Goal: Check status

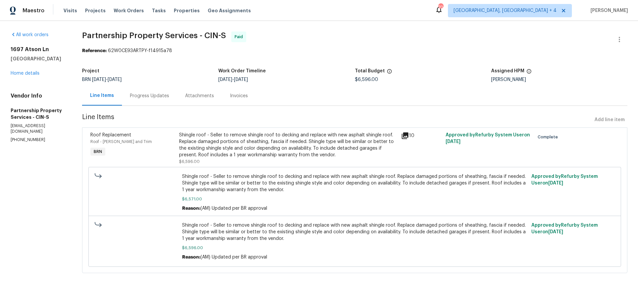
click at [169, 98] on div "Progress Updates" at bounding box center [149, 96] width 39 height 7
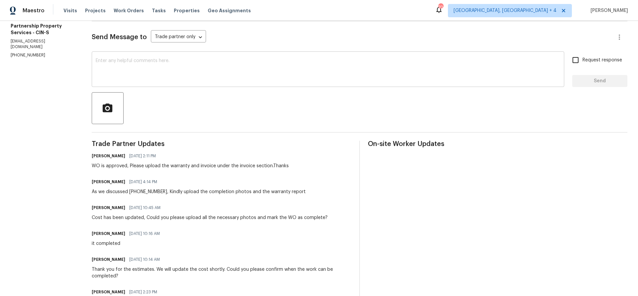
scroll to position [64, 0]
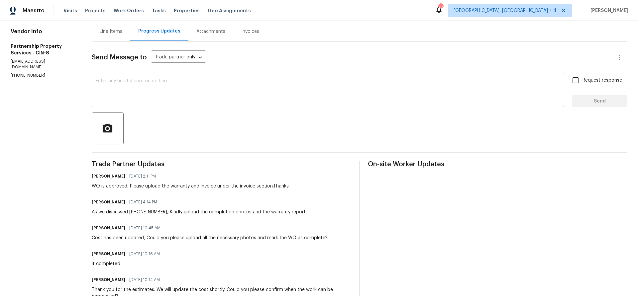
click at [122, 32] on div "Line Items" at bounding box center [111, 31] width 23 height 7
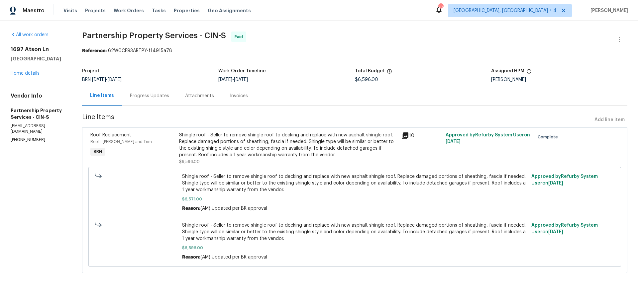
click at [30, 76] on div "1697 Atson [GEOGRAPHIC_DATA] Home details" at bounding box center [38, 61] width 55 height 31
click at [34, 75] on link "Home details" at bounding box center [25, 73] width 29 height 5
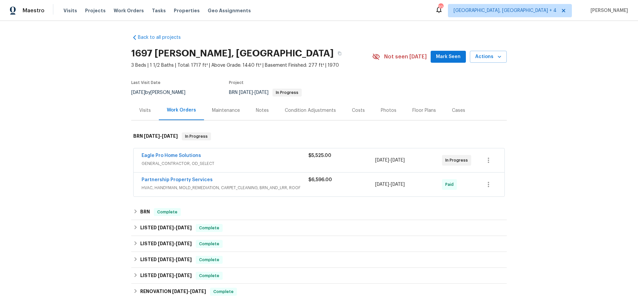
click at [223, 160] on span "GENERAL_CONTRACTOR, OD_SELECT" at bounding box center [224, 163] width 167 height 7
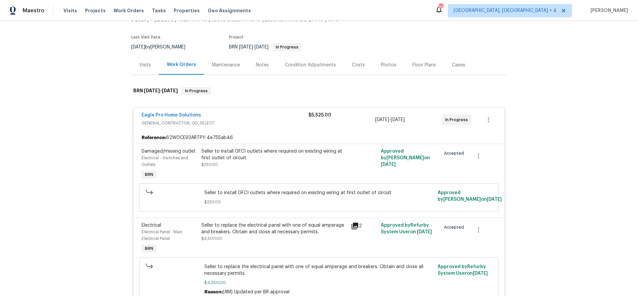
scroll to position [45, 0]
click at [161, 115] on link "Eagle Pro Home Solutions" at bounding box center [170, 116] width 59 height 5
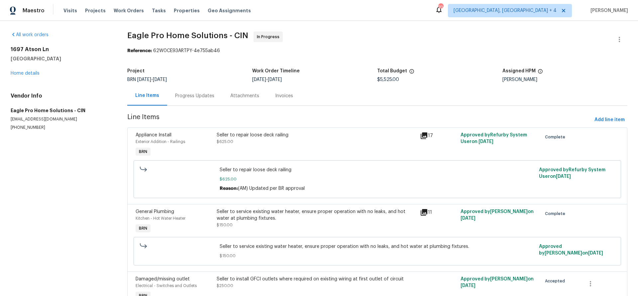
click at [209, 99] on div "Progress Updates" at bounding box center [194, 96] width 39 height 7
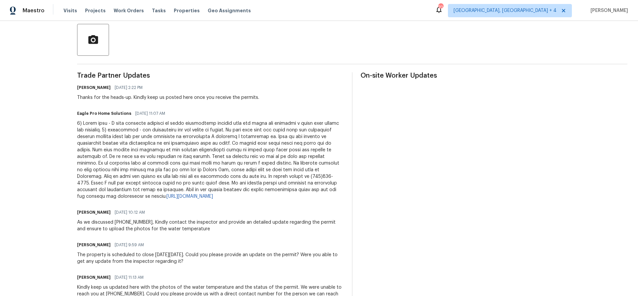
scroll to position [156, 0]
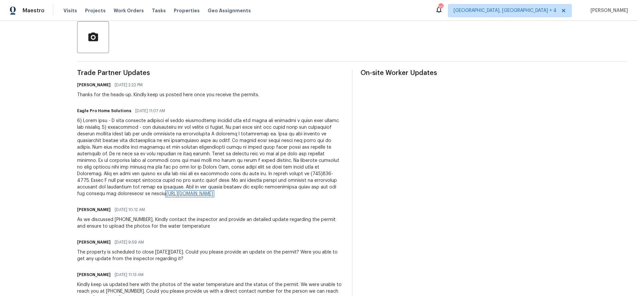
click at [213, 193] on link "[URL][DOMAIN_NAME]" at bounding box center [189, 194] width 46 height 5
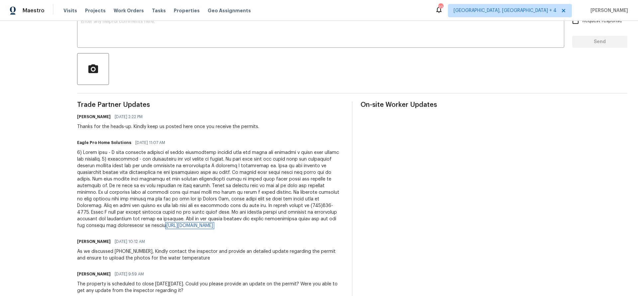
scroll to position [0, 0]
